Goal: Information Seeking & Learning: Find contact information

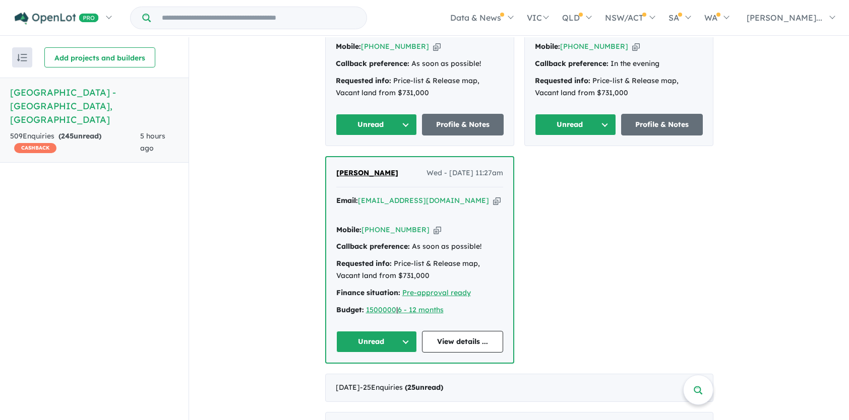
scroll to position [756, 0]
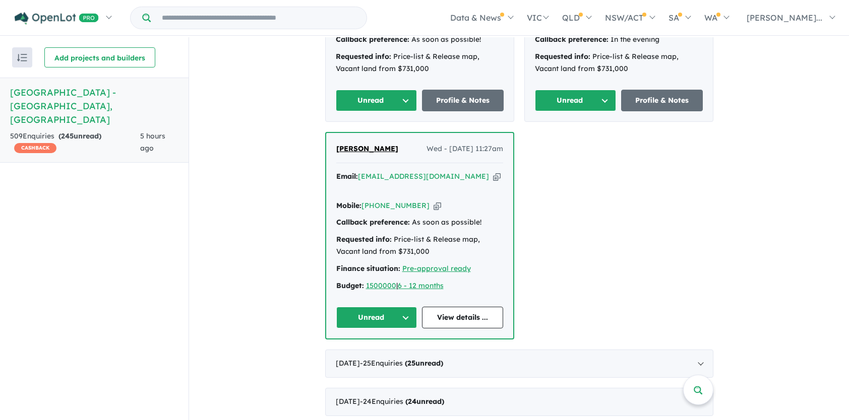
click at [331, 133] on div "[PERSON_NAME] Pour Wed - [DATE] 11:27am Email: [EMAIL_ADDRESS][DOMAIN_NAME] Cop…" at bounding box center [419, 236] width 187 height 206
drag, startPoint x: 332, startPoint y: 119, endPoint x: 416, endPoint y: 162, distance: 95.1
click at [416, 162] on div "[PERSON_NAME] Pour Wed - [DATE] 11:27am Email: [EMAIL_ADDRESS][DOMAIN_NAME] Cop…" at bounding box center [419, 236] width 187 height 206
copy div "[PERSON_NAME] Pour Wed - [DATE] 11:27am Email: [EMAIL_ADDRESS][DOMAIN_NAME] Cop…"
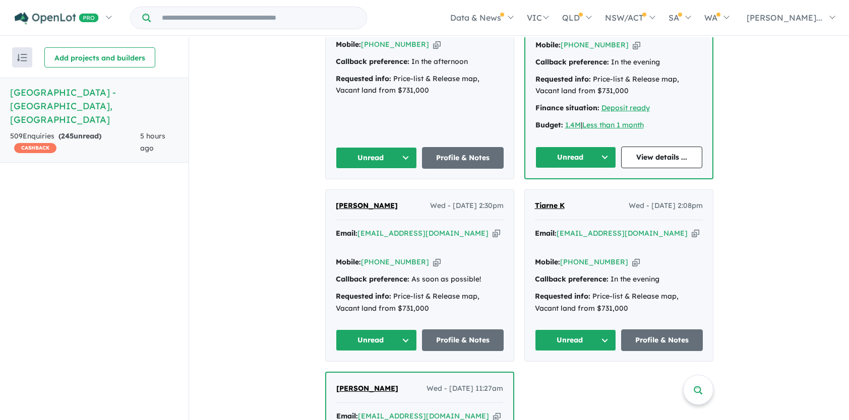
scroll to position [504, 0]
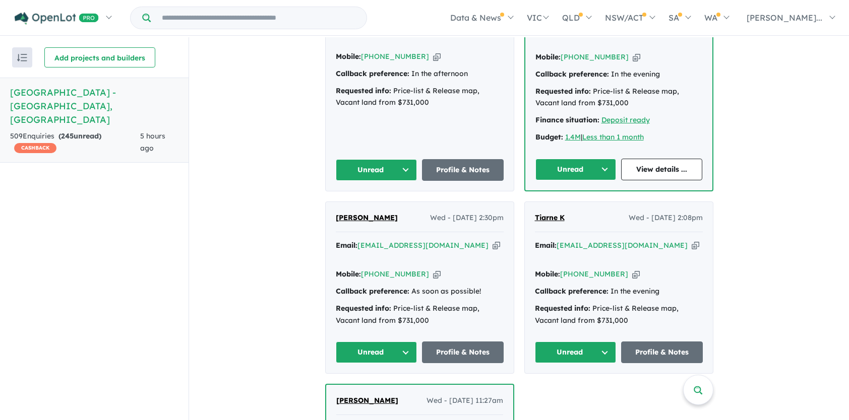
drag, startPoint x: 529, startPoint y: 200, endPoint x: 618, endPoint y: 238, distance: 97.1
click at [618, 238] on div "Tiarne K Wed - [DATE] 2:08pm Email: [EMAIL_ADDRESS][DOMAIN_NAME] Copied! Mobile…" at bounding box center [619, 288] width 188 height 172
copy div "Tiarne K Wed - [DATE] 2:08pm Email: [EMAIL_ADDRESS][DOMAIN_NAME] Copied! Mobile…"
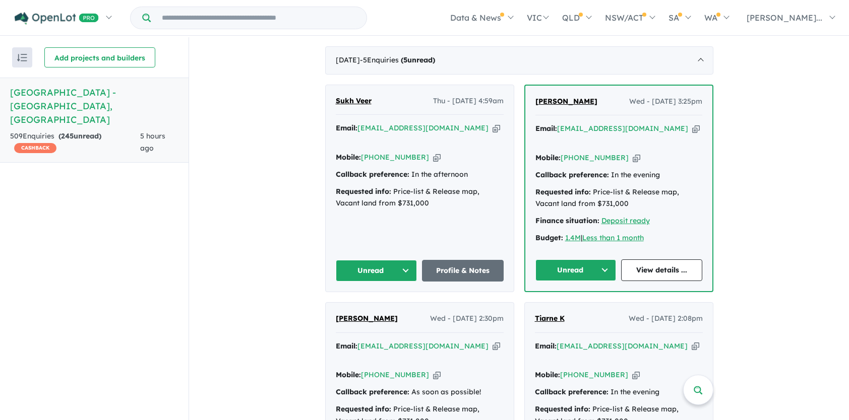
scroll to position [453, 0]
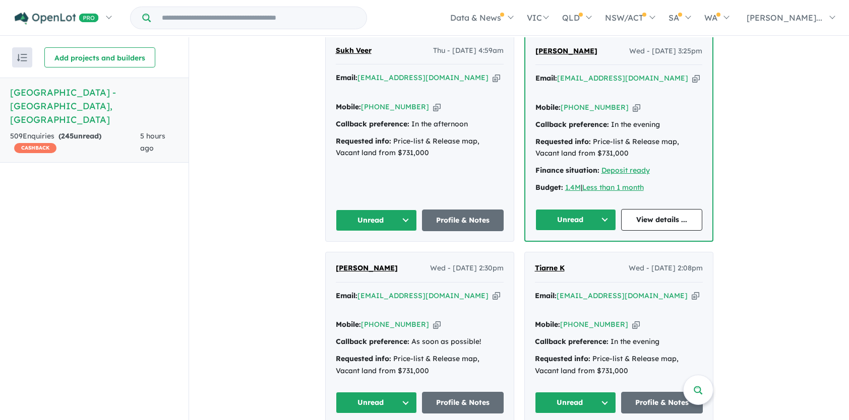
drag, startPoint x: 332, startPoint y: 249, endPoint x: 415, endPoint y: 290, distance: 92.6
click at [415, 290] on div "[PERSON_NAME] Wed - [DATE] 2:30pm Email: [EMAIL_ADDRESS][DOMAIN_NAME] Copied! M…" at bounding box center [419, 338] width 188 height 172
copy div "[PERSON_NAME] Wed - [DATE] 2:30pm Email: [EMAIL_ADDRESS][DOMAIN_NAME] Copied! M…"
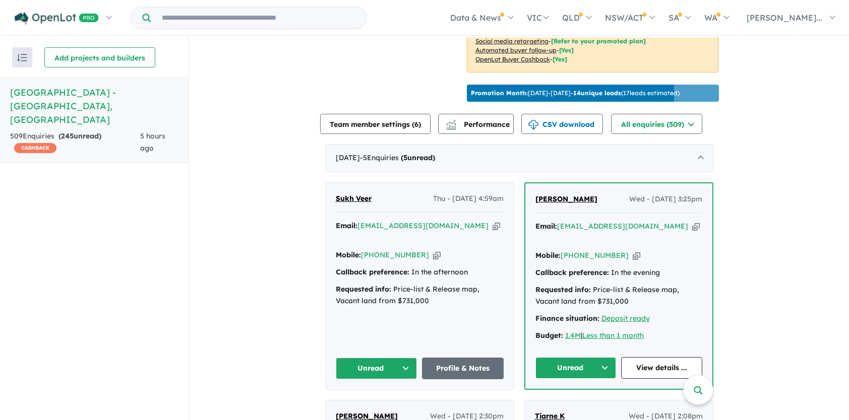
scroll to position [302, 0]
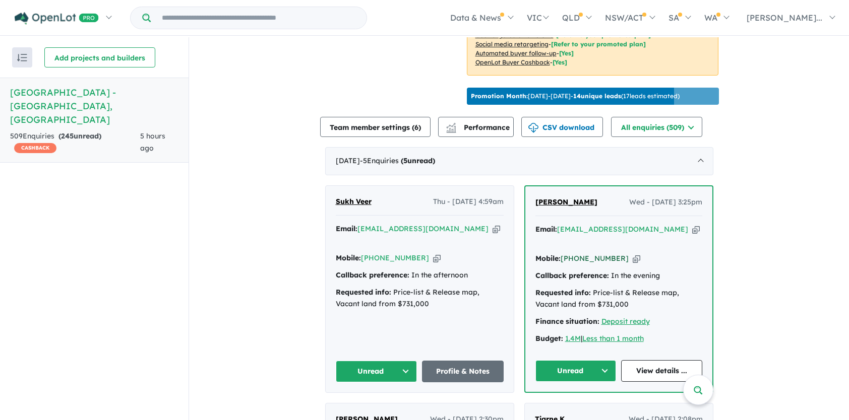
drag, startPoint x: 530, startPoint y: 193, endPoint x: 613, endPoint y: 238, distance: 94.2
click at [613, 238] on div "[PERSON_NAME] Wed - [DATE] 3:25pm Email: [EMAIL_ADDRESS][DOMAIN_NAME] Copied! M…" at bounding box center [618, 289] width 187 height 206
copy div "[PERSON_NAME] Wed - [DATE] 3:25pm Email: [EMAIL_ADDRESS][DOMAIN_NAME] Copied! M…"
drag, startPoint x: 332, startPoint y: 195, endPoint x: 413, endPoint y: 237, distance: 91.3
click at [413, 237] on div "Sukh Veer Thu - [DATE] 4:59am Email: [EMAIL_ADDRESS][DOMAIN_NAME] Copied! Mobil…" at bounding box center [419, 289] width 188 height 207
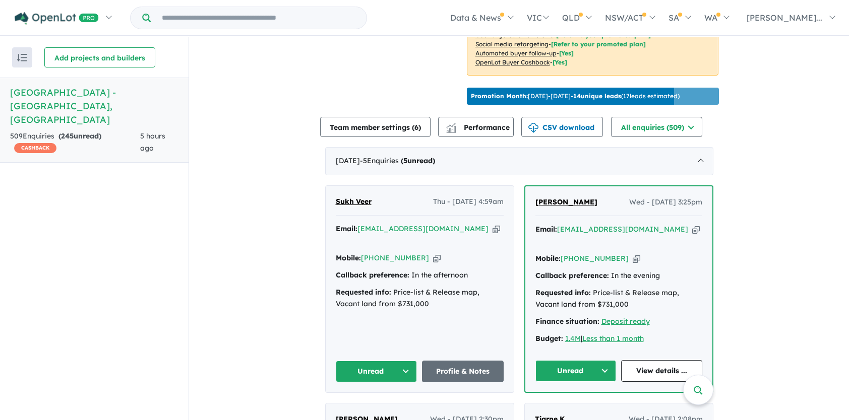
copy div "Sukh Veer Thu - [DATE] 4:59am Email: [EMAIL_ADDRESS][DOMAIN_NAME] Copied! Mobil…"
